Goal: Find specific page/section: Find specific page/section

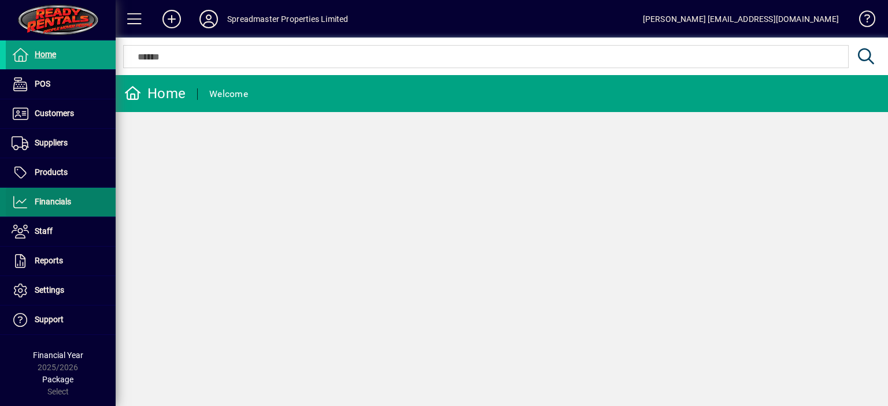
click at [60, 201] on span "Financials" at bounding box center [53, 201] width 36 height 9
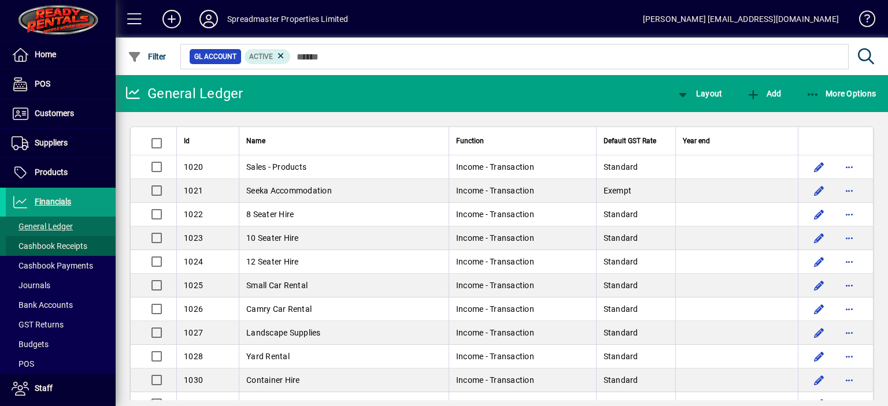
click at [69, 242] on span "Cashbook Receipts" at bounding box center [50, 246] width 76 height 9
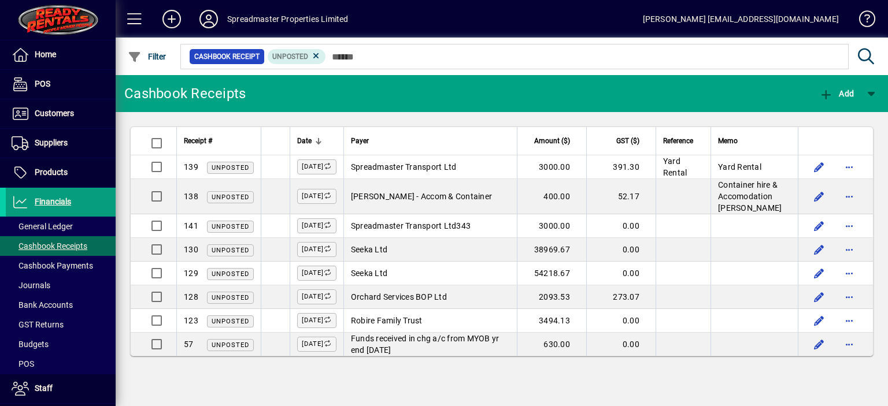
click at [210, 22] on icon at bounding box center [208, 19] width 23 height 18
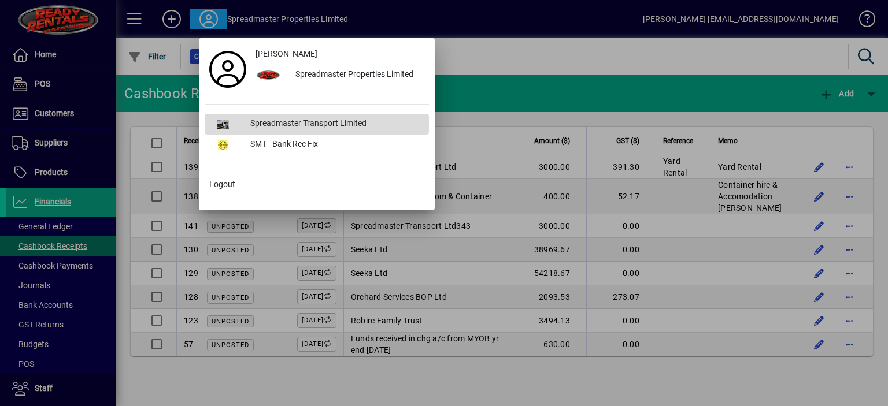
click at [277, 122] on div "Spreadmaster Transport Limited" at bounding box center [335, 124] width 188 height 21
